Goal: Information Seeking & Learning: Learn about a topic

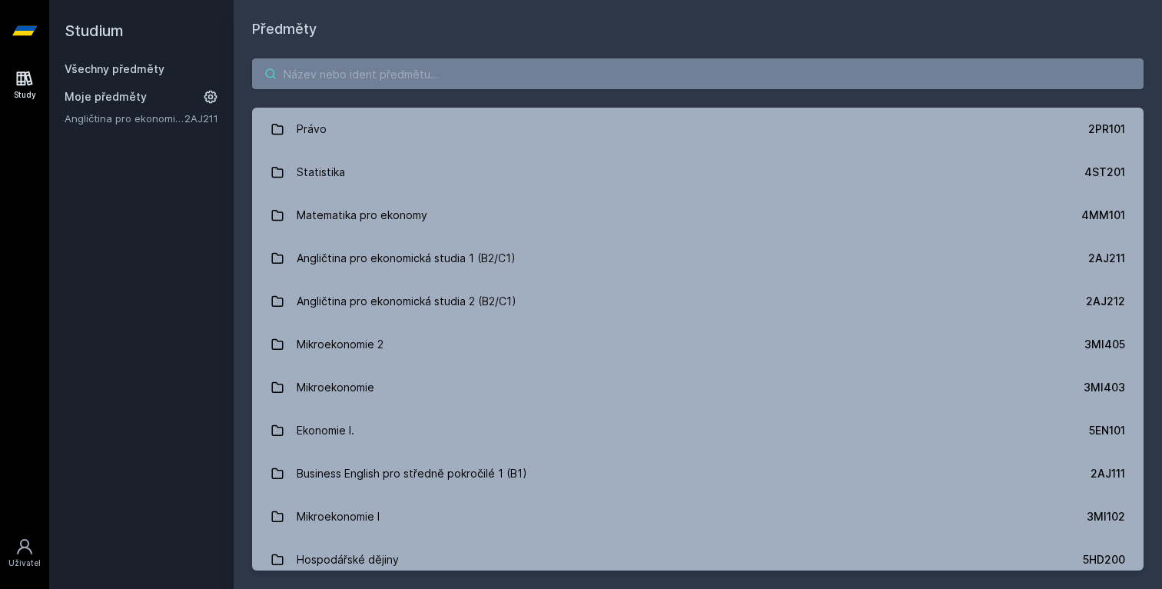
click at [360, 88] on input "search" at bounding box center [698, 73] width 892 height 31
paste input "4SA310"
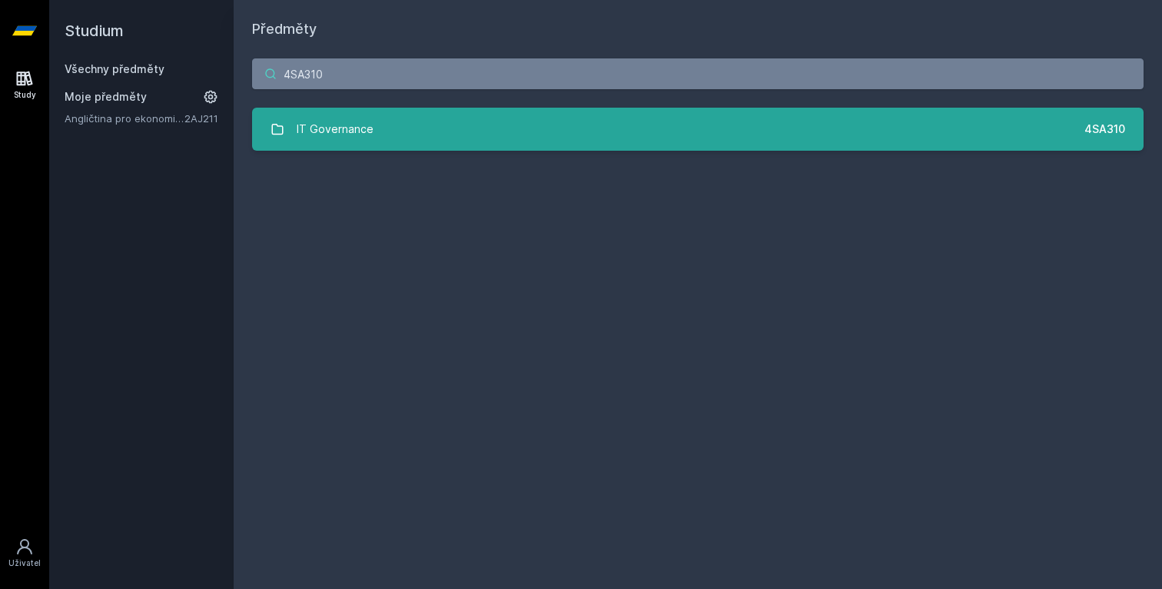
type input "4SA310"
click at [350, 125] on div "IT Governance" at bounding box center [335, 129] width 77 height 31
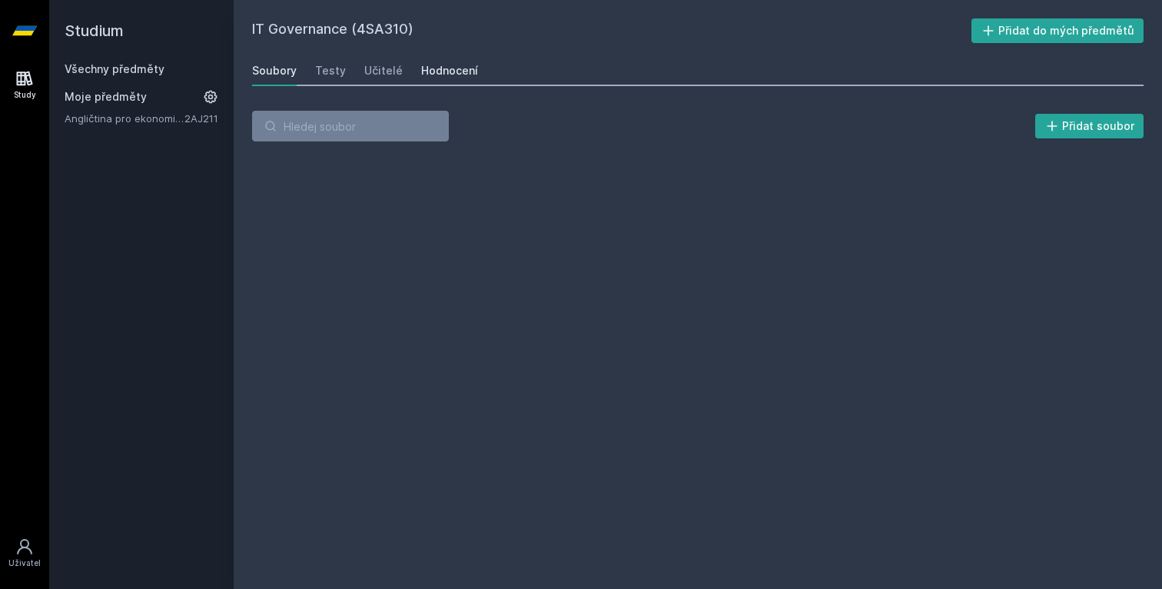
click at [450, 73] on div "Hodnocení" at bounding box center [449, 70] width 57 height 15
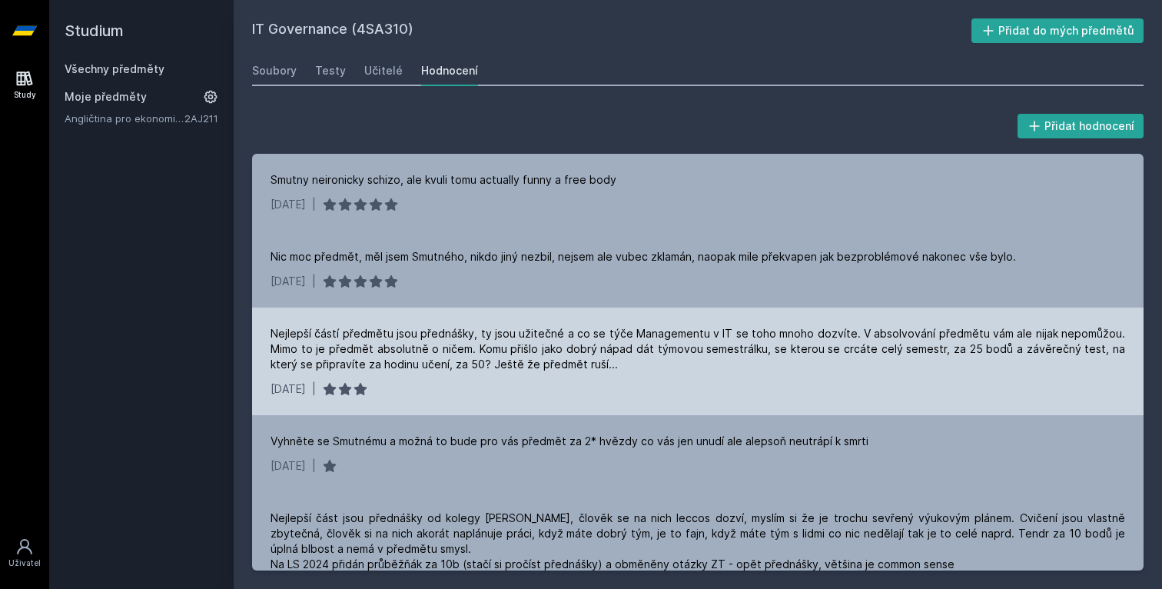
click at [579, 364] on div "Nejlepší částí předmětu jsou přednášky, ty jsou užitečné a co se týče Managemen…" at bounding box center [698, 349] width 855 height 46
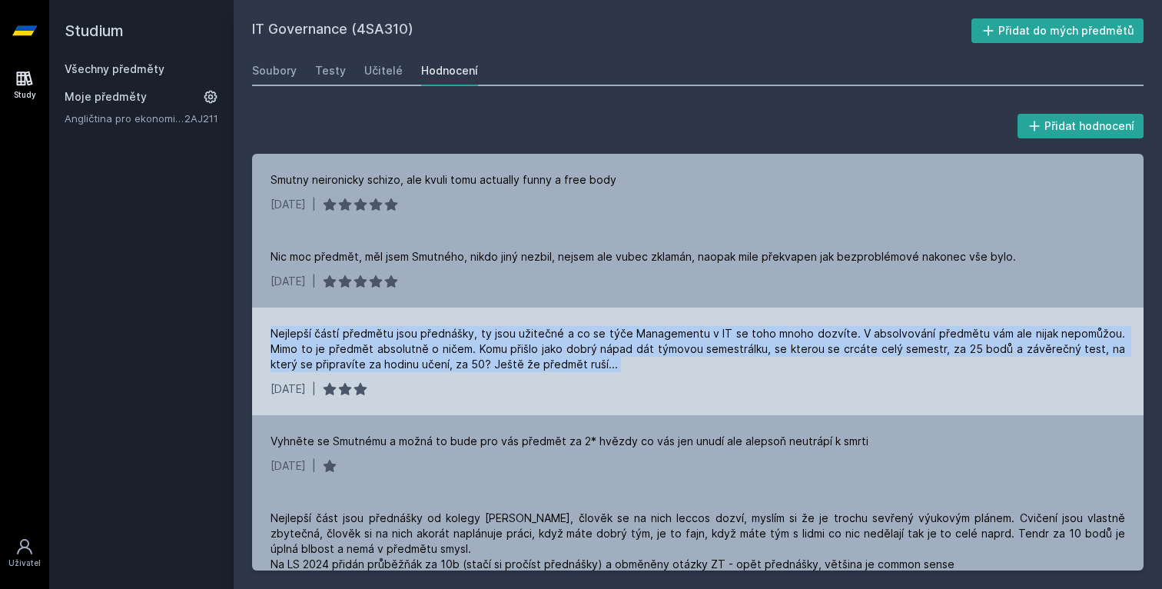
click at [579, 364] on div "Nejlepší částí předmětu jsou přednášky, ty jsou užitečné a co se týče Managemen…" at bounding box center [698, 349] width 855 height 46
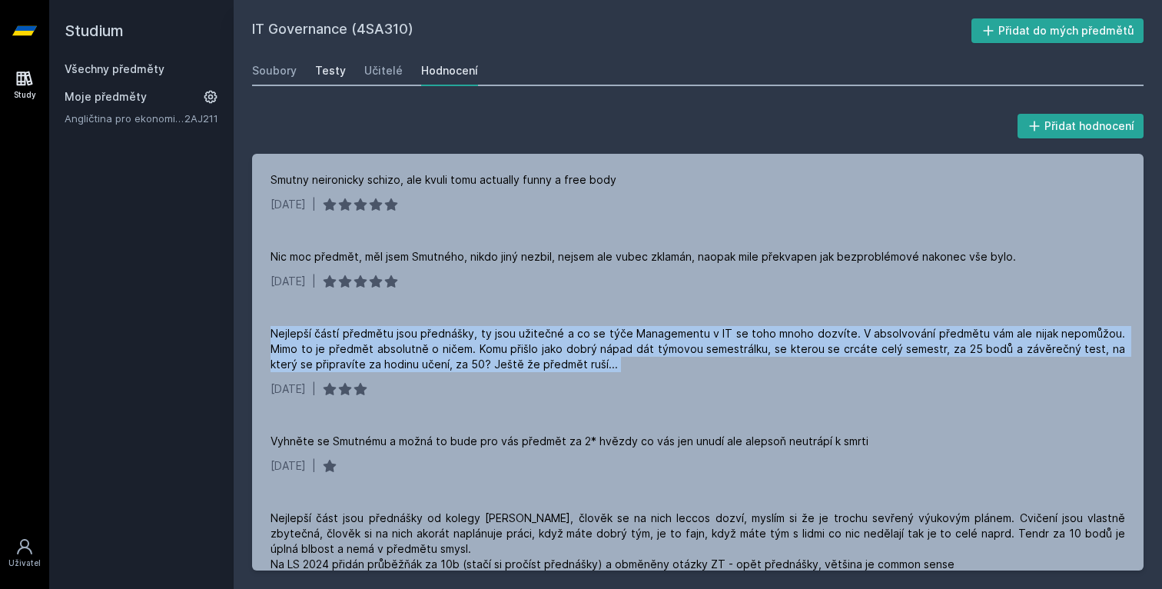
click at [334, 71] on div "Testy" at bounding box center [330, 70] width 31 height 15
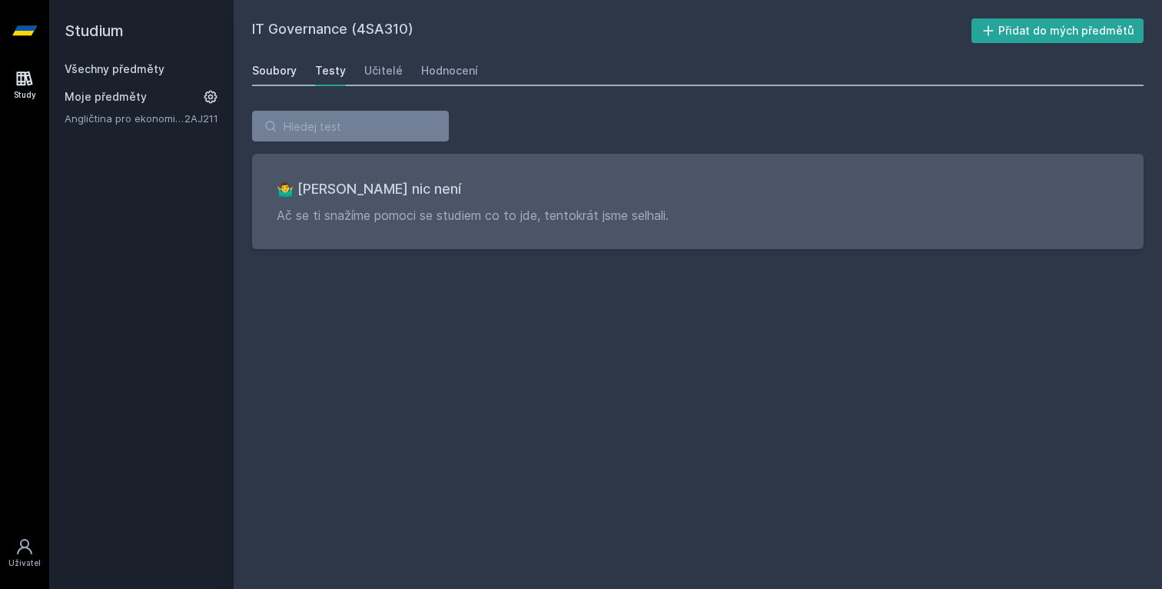
click at [294, 73] on div "Soubory" at bounding box center [274, 70] width 45 height 15
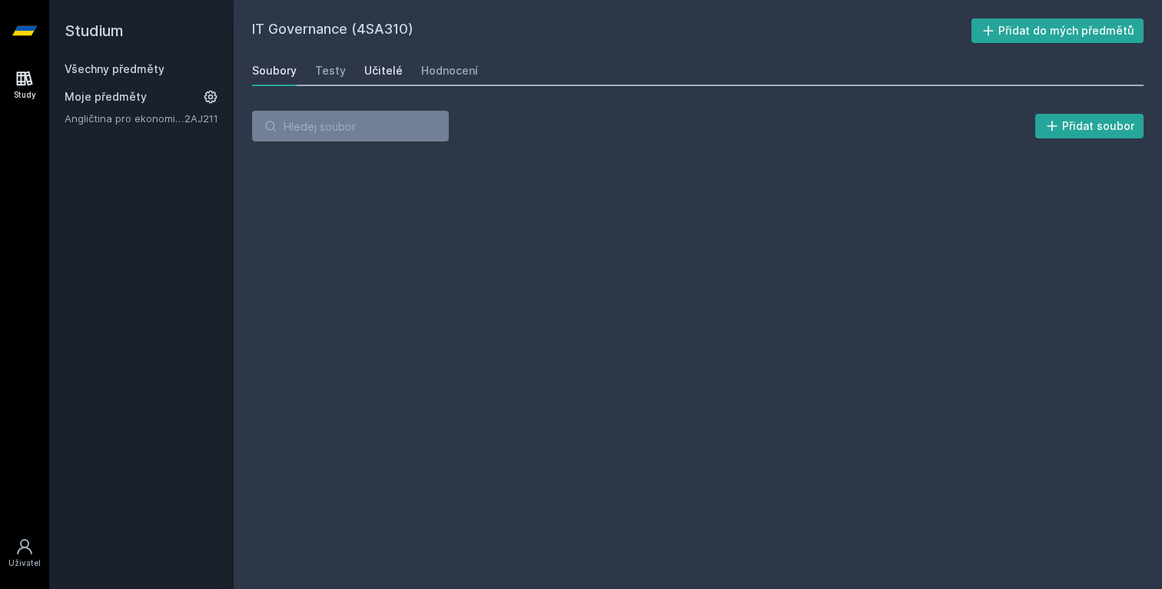
click at [370, 70] on div "Učitelé" at bounding box center [383, 70] width 38 height 15
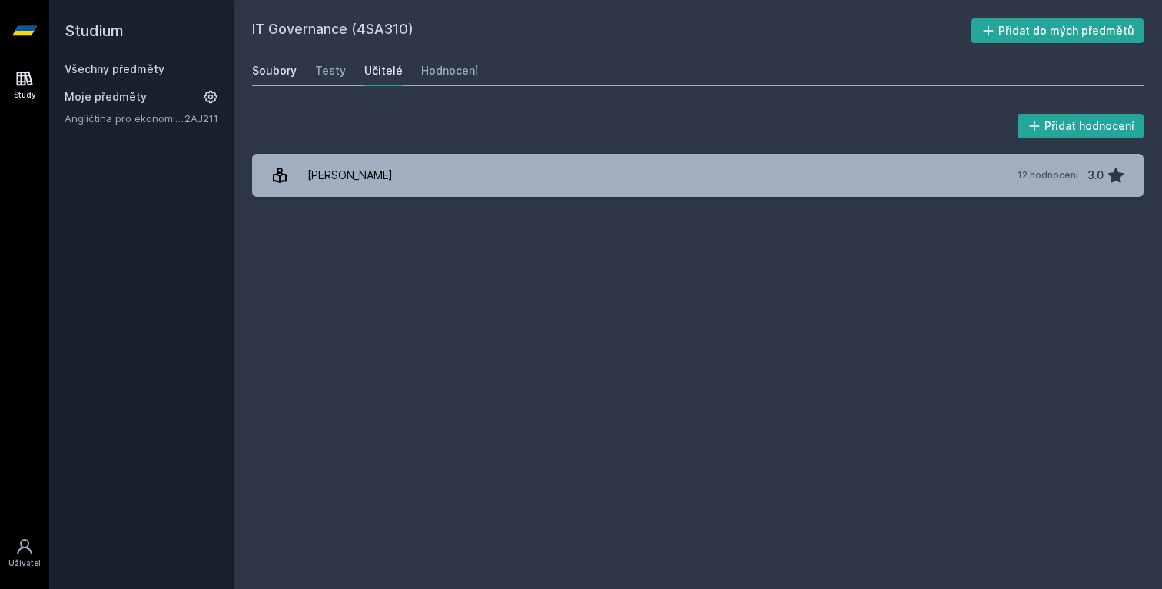
click at [275, 68] on div "Soubory" at bounding box center [274, 70] width 45 height 15
